Goal: Find contact information: Find contact information

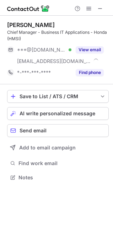
scroll to position [172, 113]
drag, startPoint x: 6, startPoint y: 25, endPoint x: 37, endPoint y: 23, distance: 30.6
click at [37, 23] on div "Gaurav M. Chief Manager - Business IT Applications - Honda (HMSI) ***@gmail.com…" at bounding box center [56, 102] width 113 height 172
copy div "Gaurav M."
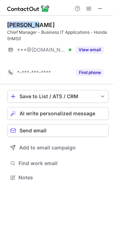
scroll to position [161, 113]
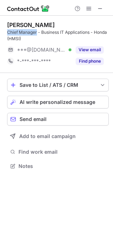
drag, startPoint x: 7, startPoint y: 31, endPoint x: 37, endPoint y: 31, distance: 29.5
click at [37, 31] on div "Chief Manager - Business IT Applications - Honda (HMSI)" at bounding box center [58, 35] width 102 height 13
copy div "Chief Manager"
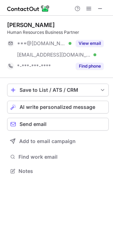
scroll to position [166, 113]
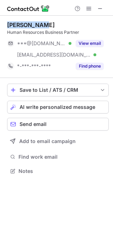
drag, startPoint x: 9, startPoint y: 25, endPoint x: 50, endPoint y: 24, distance: 41.3
click at [50, 24] on div "Umesh Kumar" at bounding box center [58, 24] width 102 height 7
copy div "Umesh Kumar"
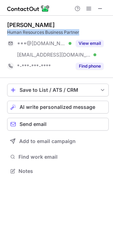
drag, startPoint x: 8, startPoint y: 33, endPoint x: 86, endPoint y: 30, distance: 78.2
click at [86, 30] on div "Human Resources Business Partner" at bounding box center [58, 32] width 102 height 6
copy div "Human Resources Business Partner"
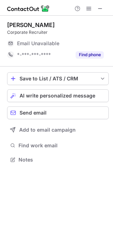
scroll to position [156, 113]
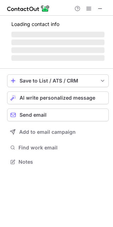
scroll to position [161, 113]
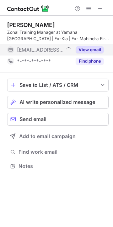
click at [91, 47] on button "View email" at bounding box center [90, 49] width 28 height 7
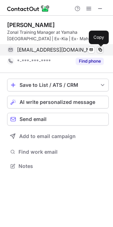
click at [100, 50] on span at bounding box center [100, 50] width 6 height 6
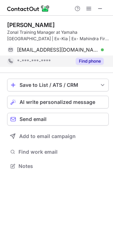
click at [81, 60] on button "Find phone" at bounding box center [90, 61] width 28 height 7
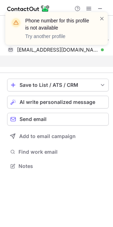
scroll to position [149, 113]
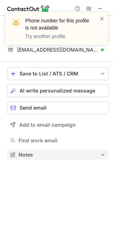
click at [66, 154] on span "Notes" at bounding box center [59, 154] width 82 height 6
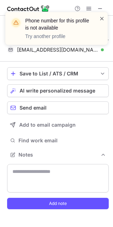
click at [101, 18] on span at bounding box center [102, 18] width 6 height 7
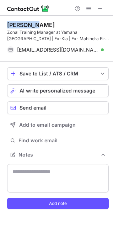
drag, startPoint x: 8, startPoint y: 24, endPoint x: 36, endPoint y: 25, distance: 27.7
click at [36, 25] on div "Nidhi Dua" at bounding box center [58, 24] width 102 height 7
copy div "Nidhi Dua"
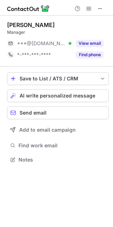
scroll to position [3, 3]
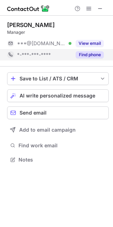
click at [87, 54] on button "Find phone" at bounding box center [90, 54] width 28 height 7
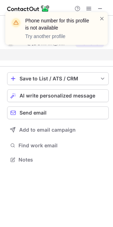
scroll to position [143, 113]
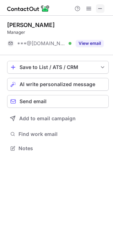
click at [100, 8] on span at bounding box center [100, 9] width 6 height 6
